Goal: Information Seeking & Learning: Learn about a topic

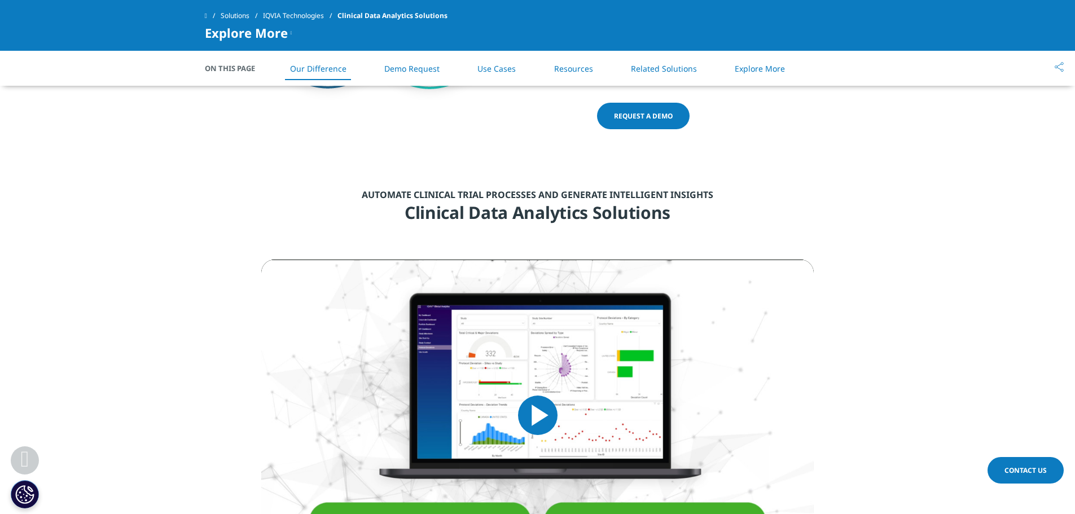
scroll to position [1411, 0]
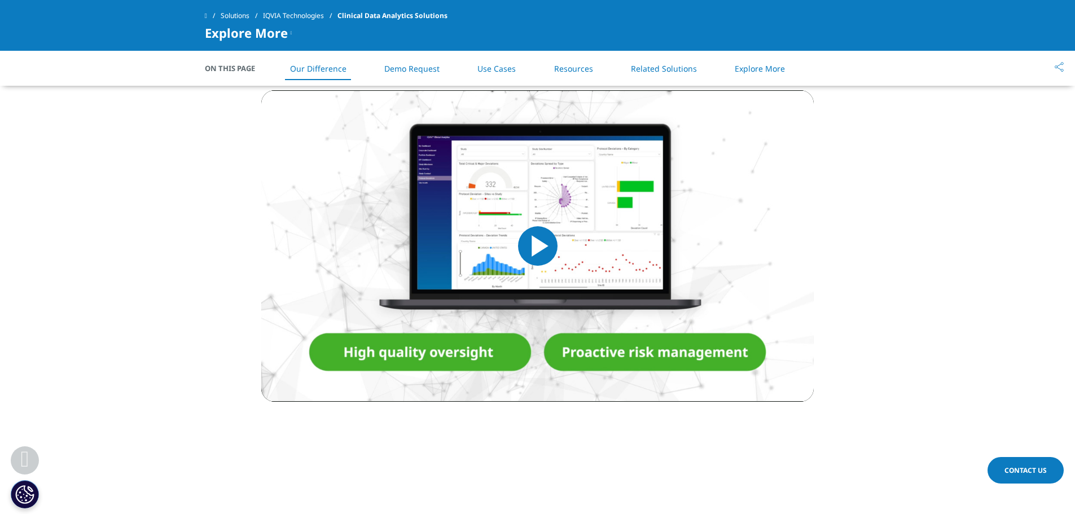
click at [480, 69] on link "Use Cases" at bounding box center [496, 68] width 38 height 11
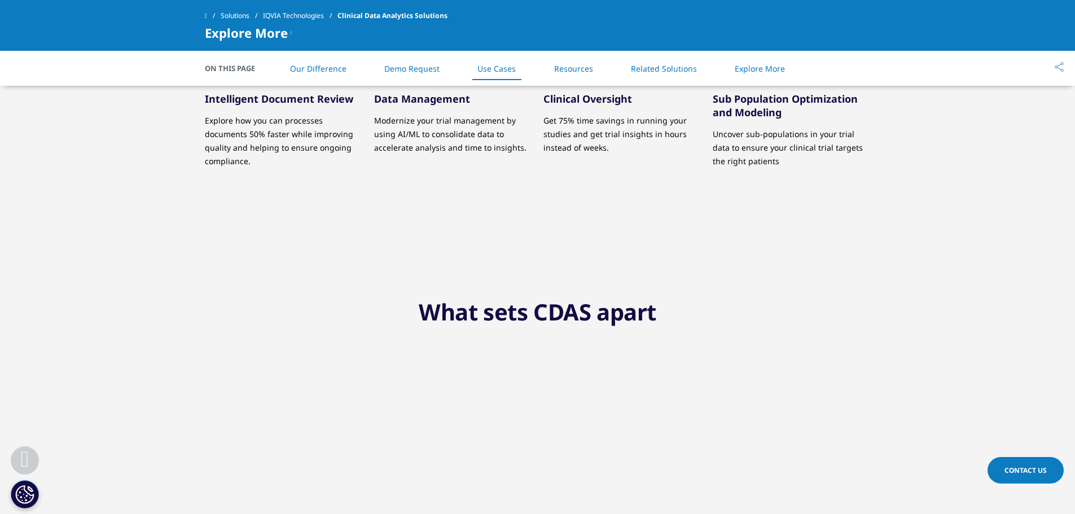
scroll to position [2766, 0]
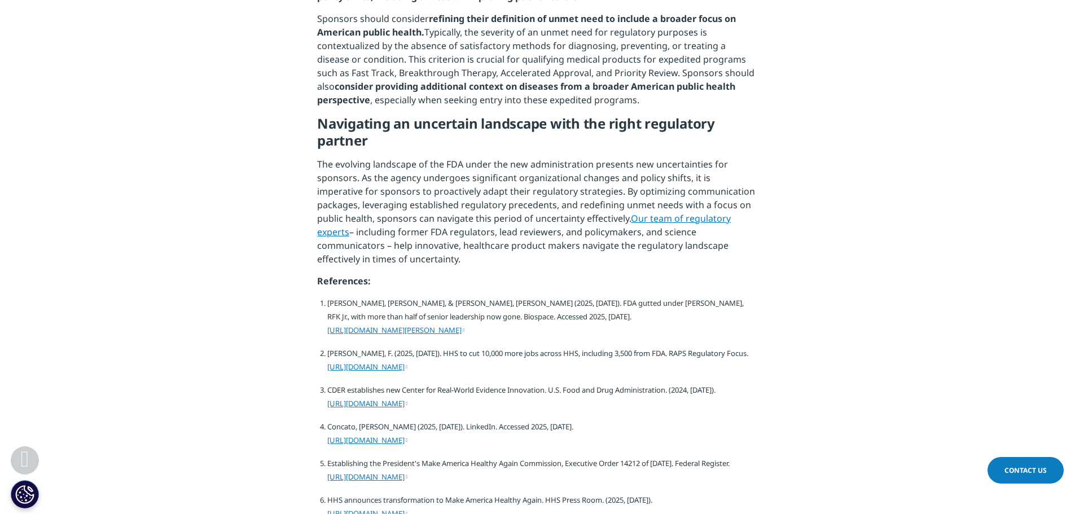
scroll to position [1862, 0]
